Goal: Information Seeking & Learning: Learn about a topic

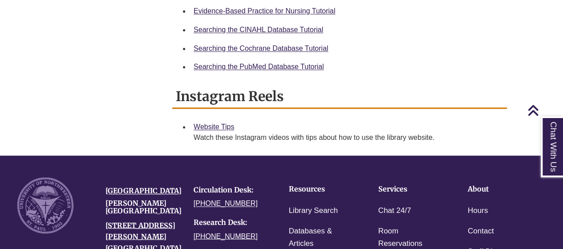
scroll to position [626, 0]
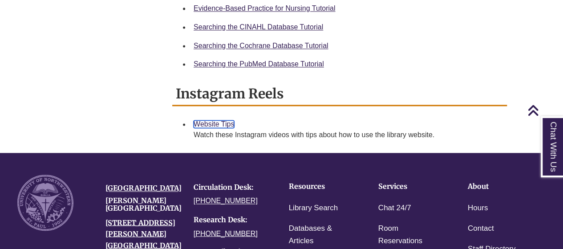
click at [212, 126] on link "Website Tips" at bounding box center [214, 124] width 41 height 8
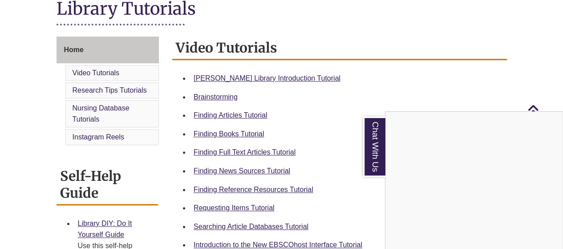
scroll to position [200, 0]
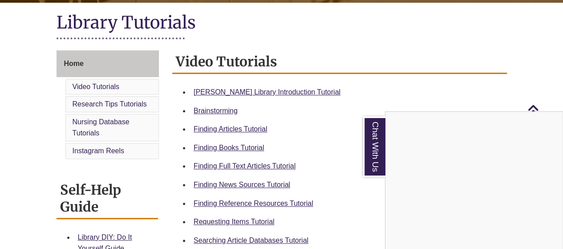
click at [289, 92] on div "Chat With Us" at bounding box center [281, 124] width 563 height 249
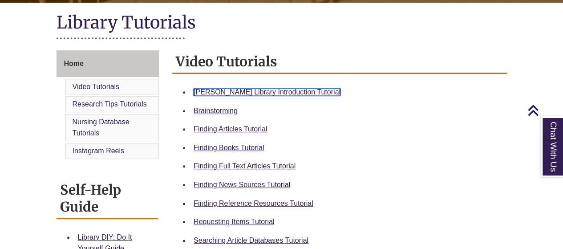
click at [289, 92] on link "[PERSON_NAME] Library Introduction Tutorial" at bounding box center [267, 92] width 147 height 8
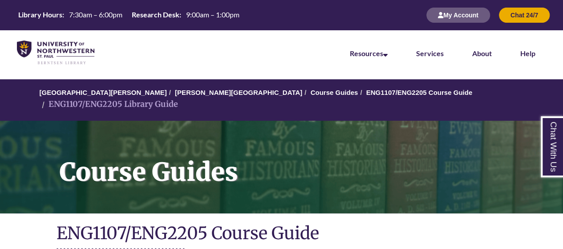
scroll to position [223, 0]
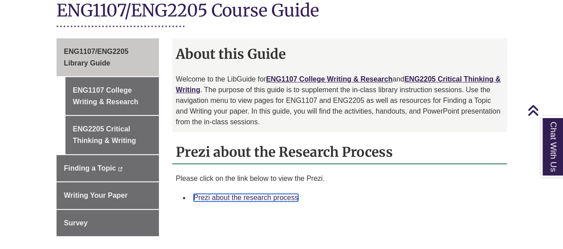
click at [254, 194] on link "Prezi about the research process" at bounding box center [246, 198] width 105 height 8
